Goal: Information Seeking & Learning: Check status

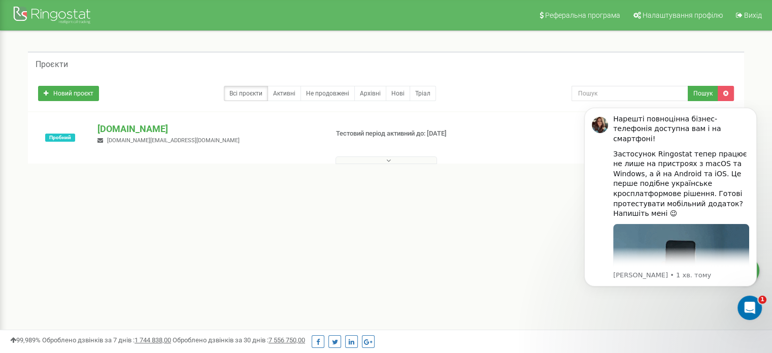
click at [377, 158] on button at bounding box center [385, 160] width 101 height 8
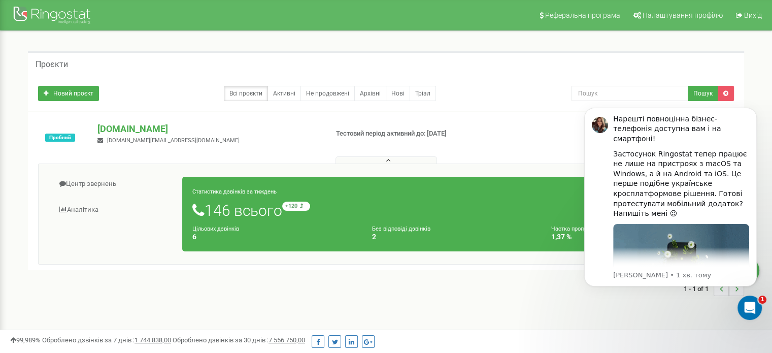
click at [439, 13] on nav "Реферальна програма Налаштування профілю Вихід" at bounding box center [386, 15] width 772 height 30
click at [92, 185] on link "Центр звернень" at bounding box center [114, 183] width 136 height 25
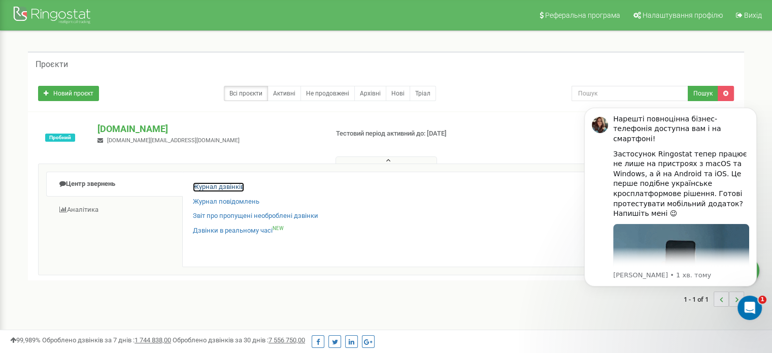
click at [216, 185] on link "Журнал дзвінків" at bounding box center [218, 187] width 51 height 10
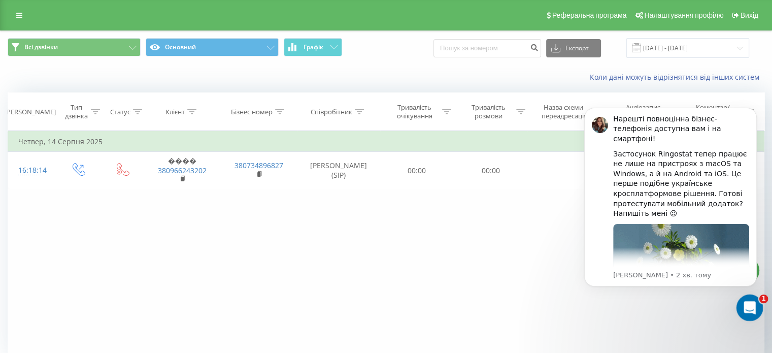
click at [742, 306] on icon "Відкрити програму для спілкування Intercom" at bounding box center [748, 306] width 17 height 17
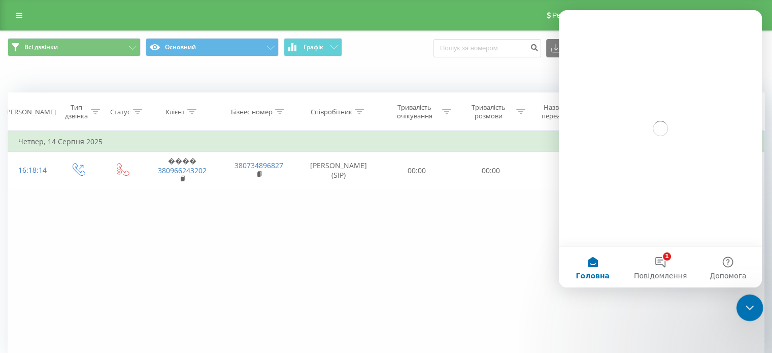
click at [742, 306] on icon "Закрити програму для спілкування Intercom" at bounding box center [748, 306] width 12 height 12
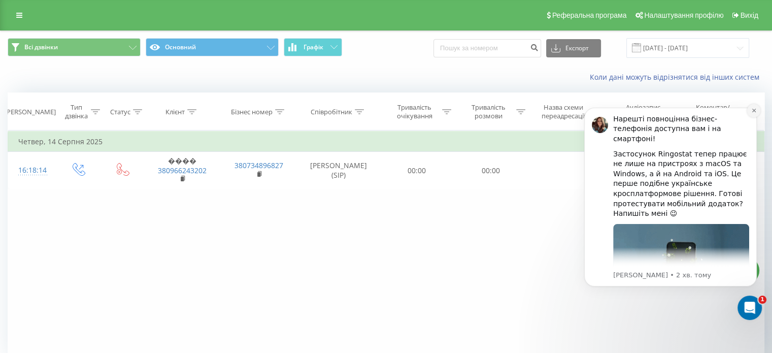
click at [753, 113] on icon "Dismiss notification" at bounding box center [754, 111] width 6 height 6
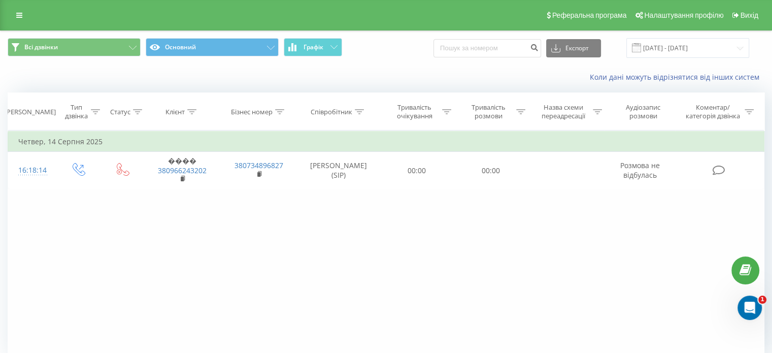
click at [364, 265] on div "Фільтрувати за умовою Дорівнює Введіть значення Скасувати OK Фільтрувати за умо…" at bounding box center [386, 244] width 756 height 228
